Goal: Information Seeking & Learning: Learn about a topic

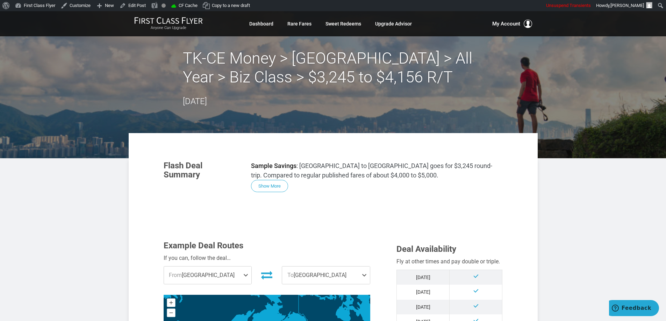
scroll to position [70, 0]
click at [284, 58] on h2 "Money > [GEOGRAPHIC_DATA] > All Year > Biz Class > $3,245 to $4,156 R/T" at bounding box center [333, 68] width 301 height 38
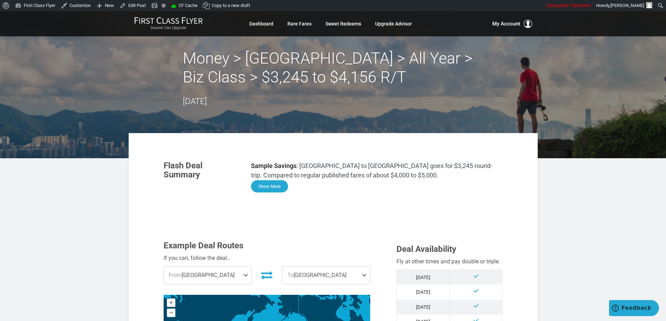
click at [266, 189] on button "Show More" at bounding box center [269, 186] width 37 height 12
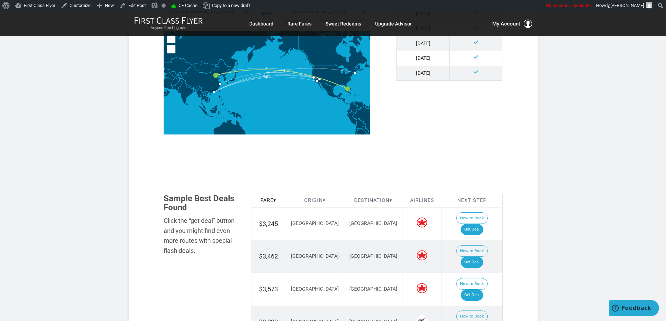
click at [615, 159] on article "Money > [GEOGRAPHIC_DATA] > All Year > Biz Class > $3,245 to $4,156 R/T [DATE] …" at bounding box center [333, 28] width 666 height 1422
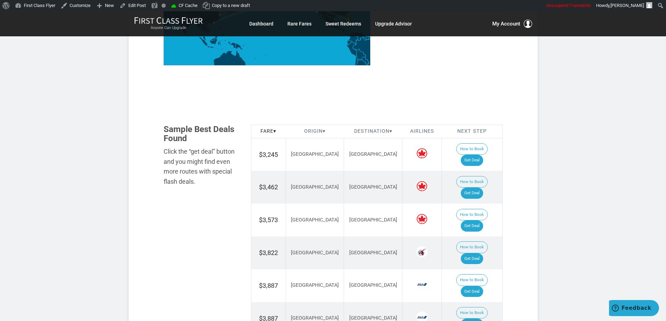
scroll to position [729, 0]
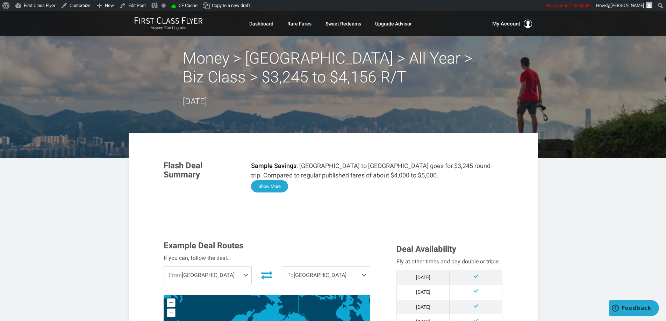
click at [271, 184] on button "Show More" at bounding box center [269, 186] width 37 height 12
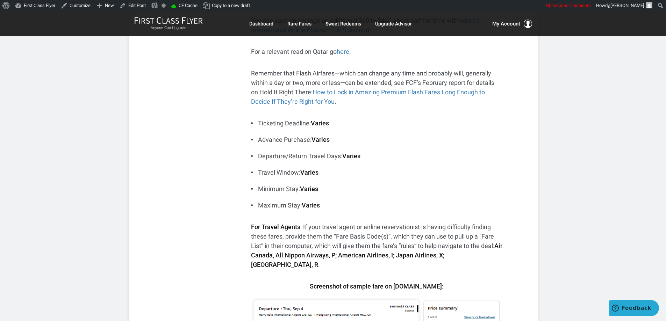
scroll to position [21, 0]
